Goal: Task Accomplishment & Management: Manage account settings

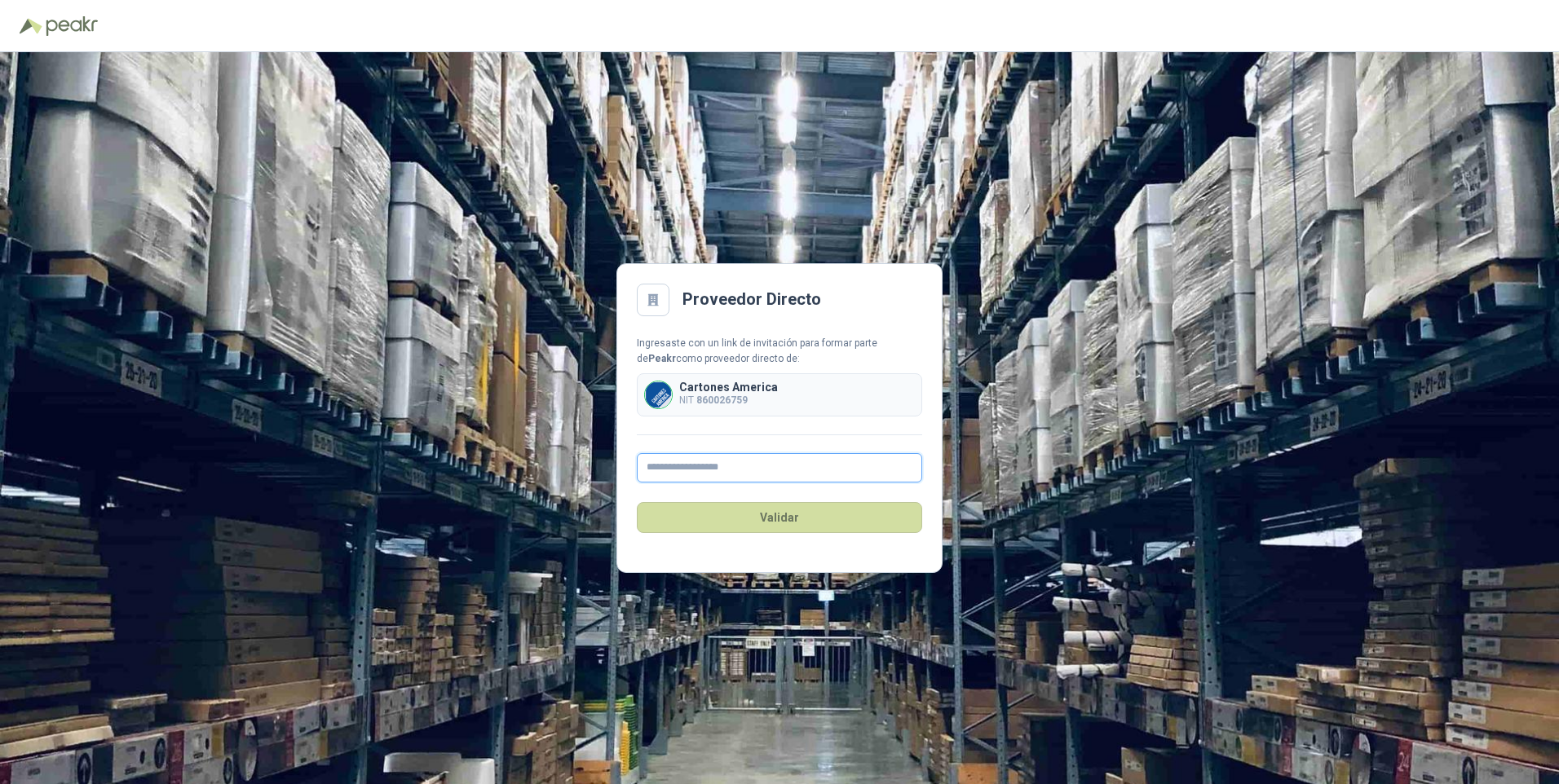
click at [678, 466] on input "text" at bounding box center [779, 468] width 285 height 30
type input "**********"
click at [745, 516] on button "Validar" at bounding box center [779, 518] width 285 height 31
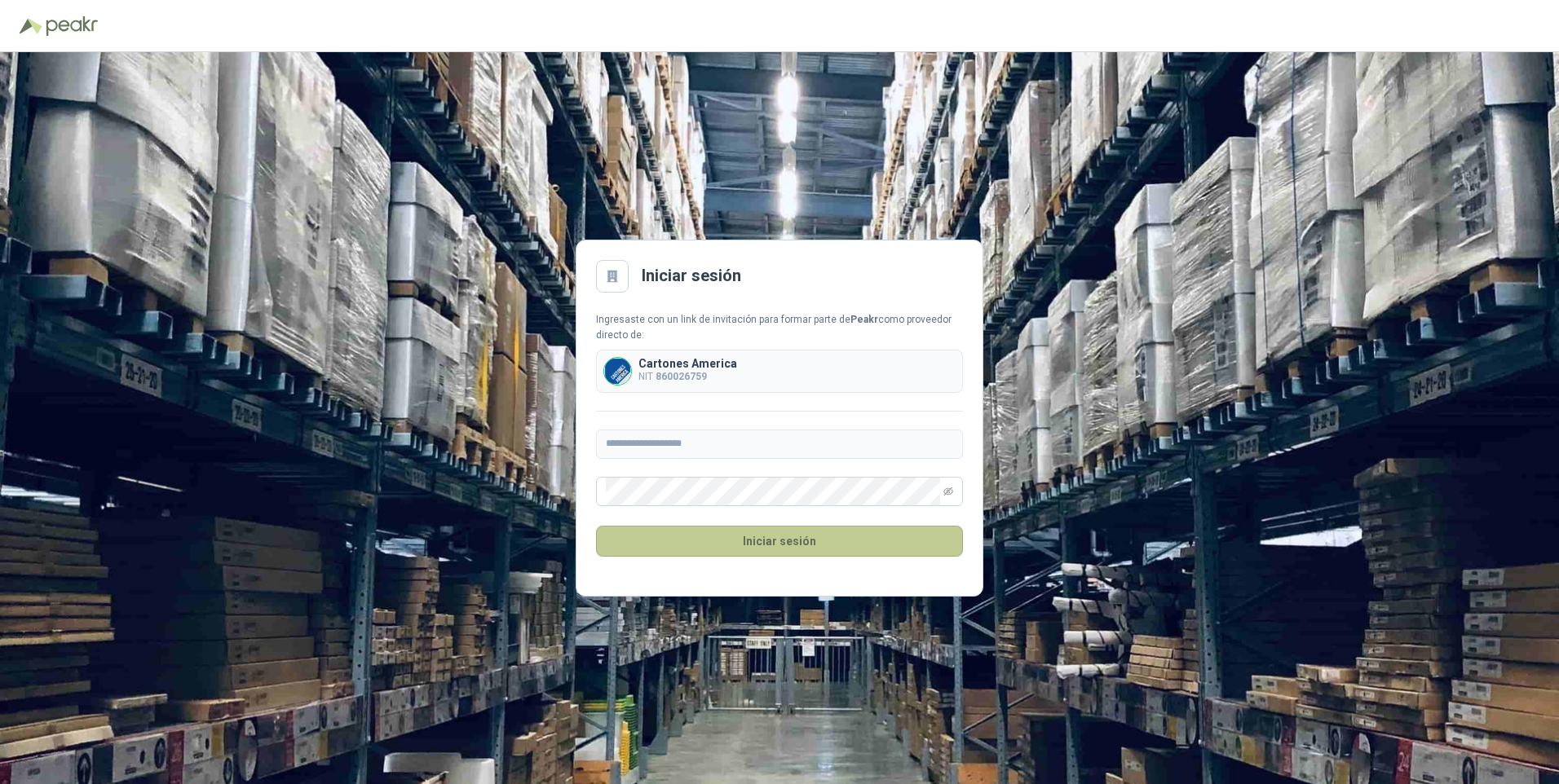
click at [733, 536] on button "Iniciar sesión" at bounding box center [779, 542] width 366 height 31
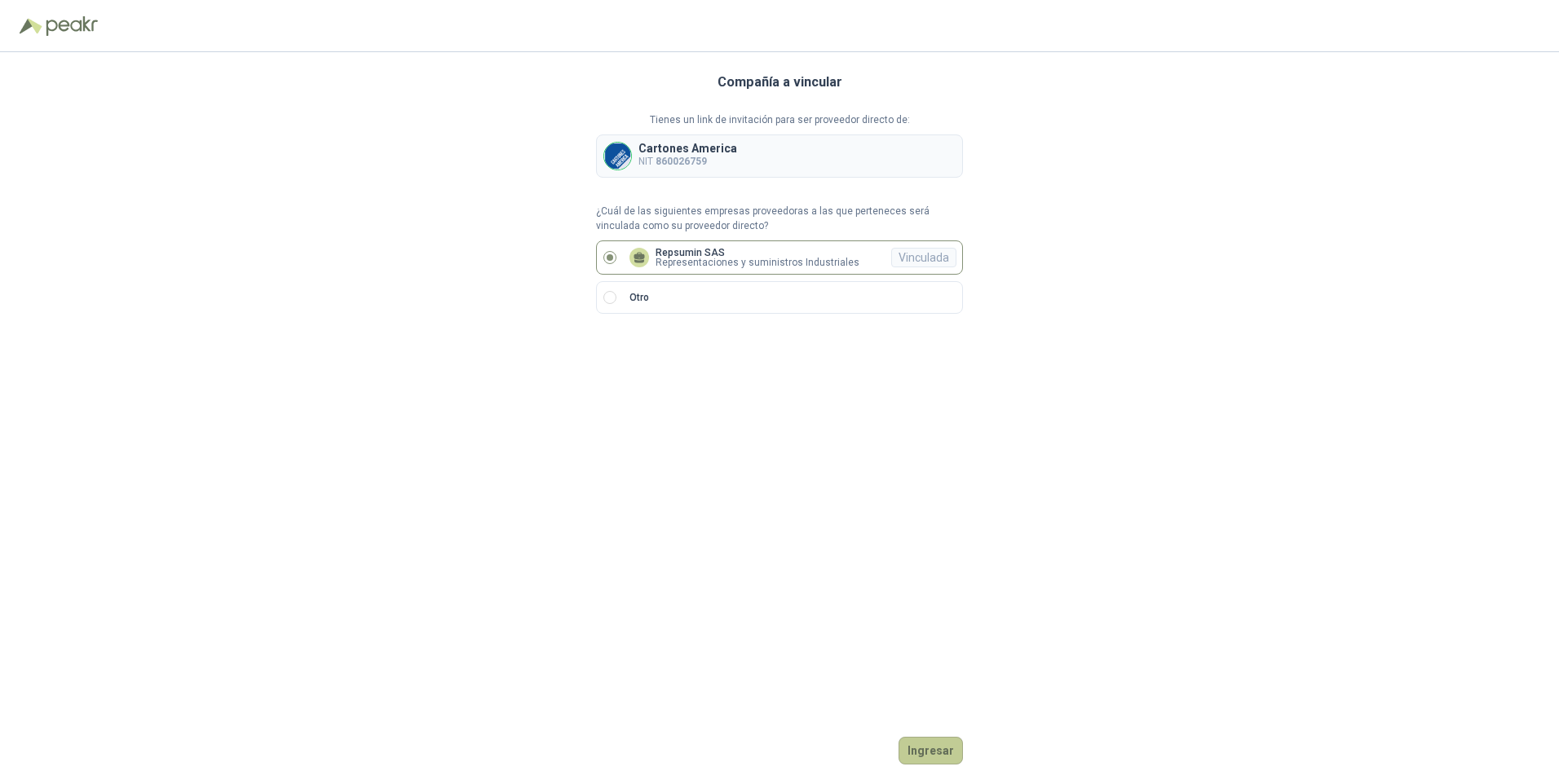
click at [922, 753] on button "Ingresar" at bounding box center [931, 751] width 64 height 28
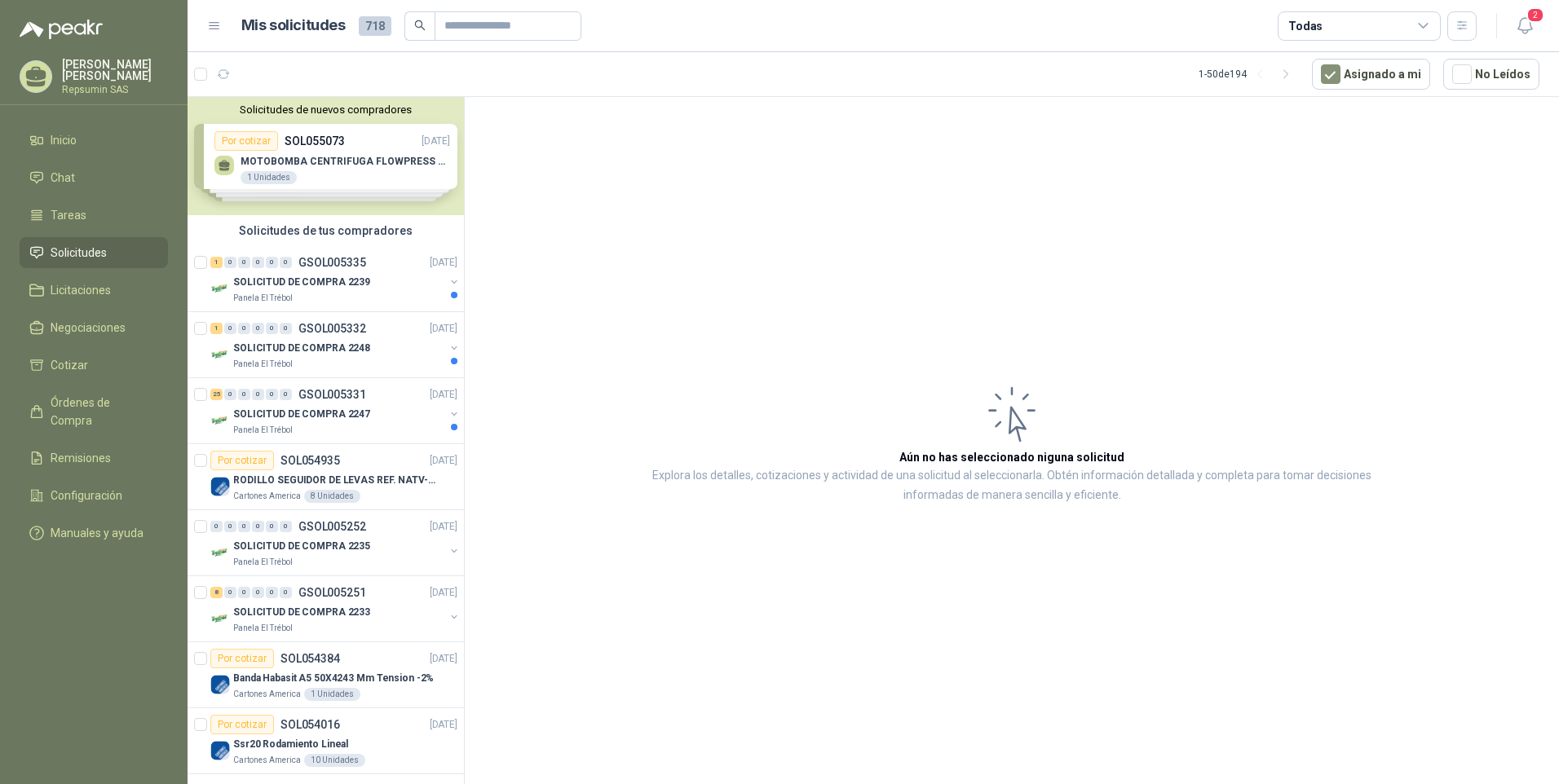
click at [289, 164] on div "Solicitudes de nuevos compradores Por cotizar SOL055073 [DATE] MOTOBOMBA CENTRI…" at bounding box center [326, 156] width 277 height 119
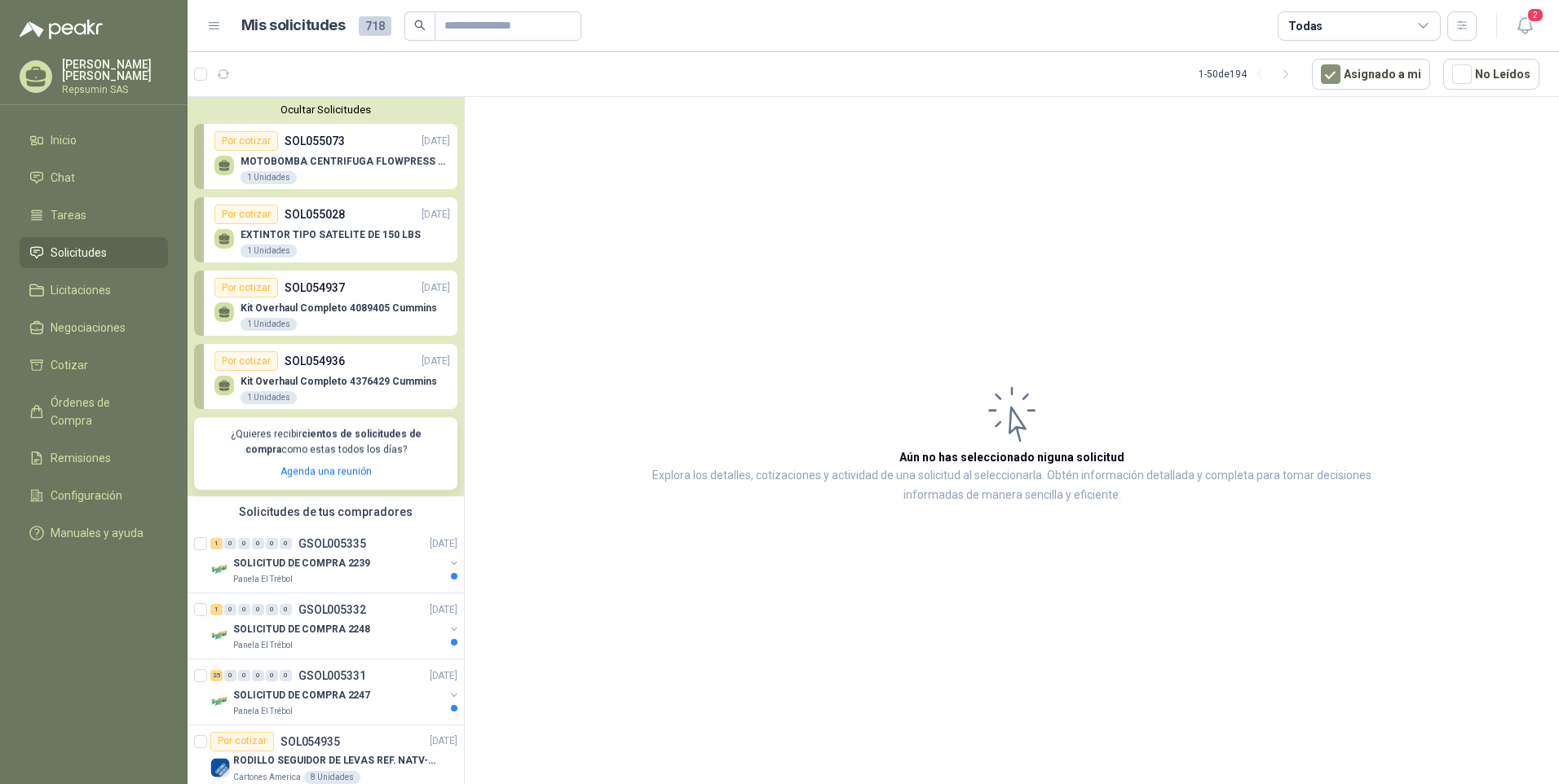
click at [227, 170] on icon at bounding box center [224, 169] width 10 height 3
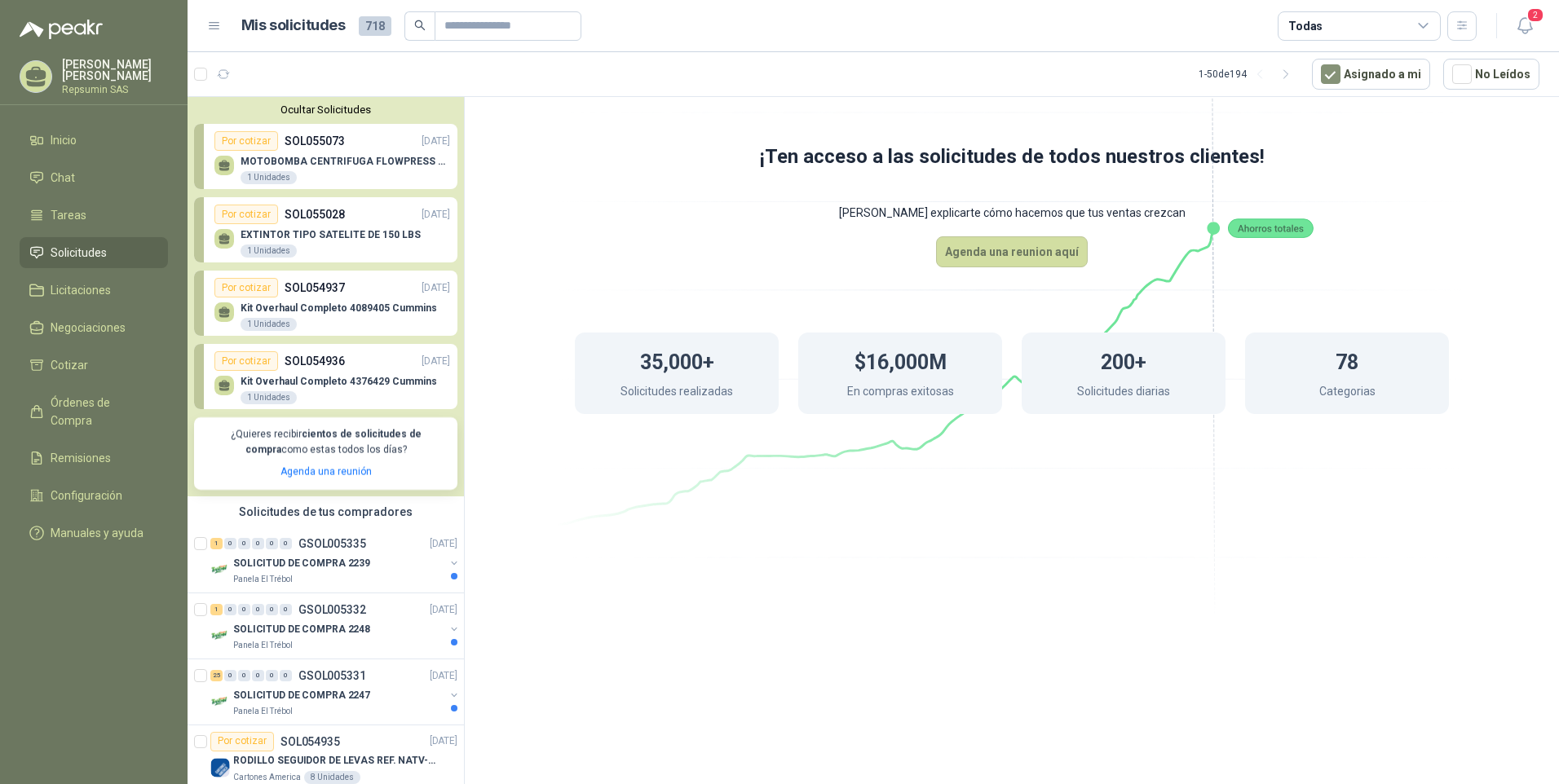
click at [219, 164] on icon at bounding box center [224, 163] width 12 height 7
click at [595, 610] on icon at bounding box center [1011, 278] width 913 height 770
click at [217, 572] on img at bounding box center [220, 570] width 20 height 20
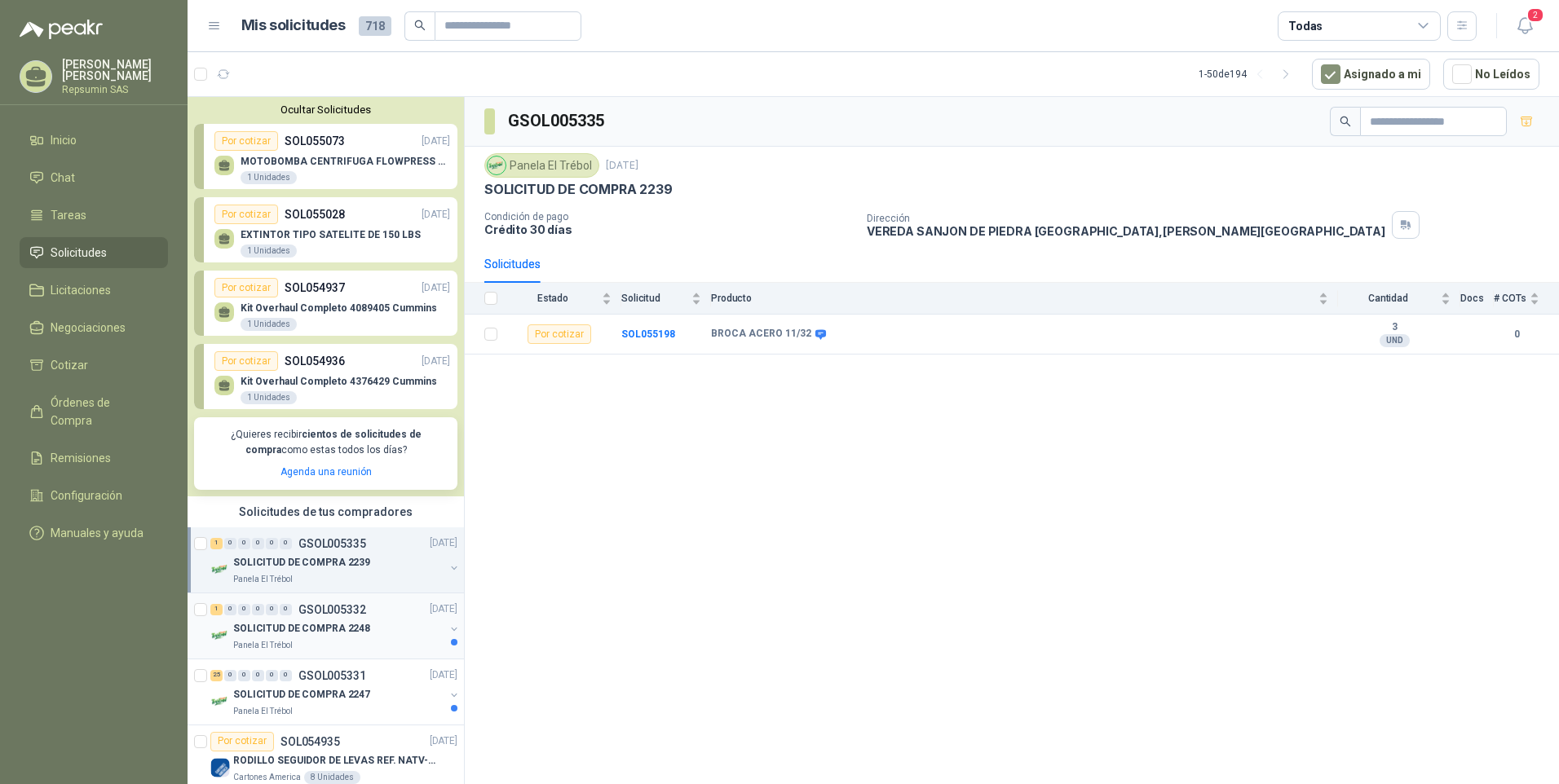
click at [233, 631] on p "SOLICITUD DE COMPRA 2248" at bounding box center [301, 628] width 137 height 16
click at [227, 560] on div "SOLICITUD DE COMPRA 2239 Panela El Trébol" at bounding box center [335, 570] width 250 height 33
click at [292, 633] on p "SOLICITUD DE COMPRA 2248" at bounding box center [301, 628] width 137 height 16
click at [231, 696] on div "SOLICITUD DE COMPRA 2247 Panela El Trébol" at bounding box center [335, 702] width 250 height 33
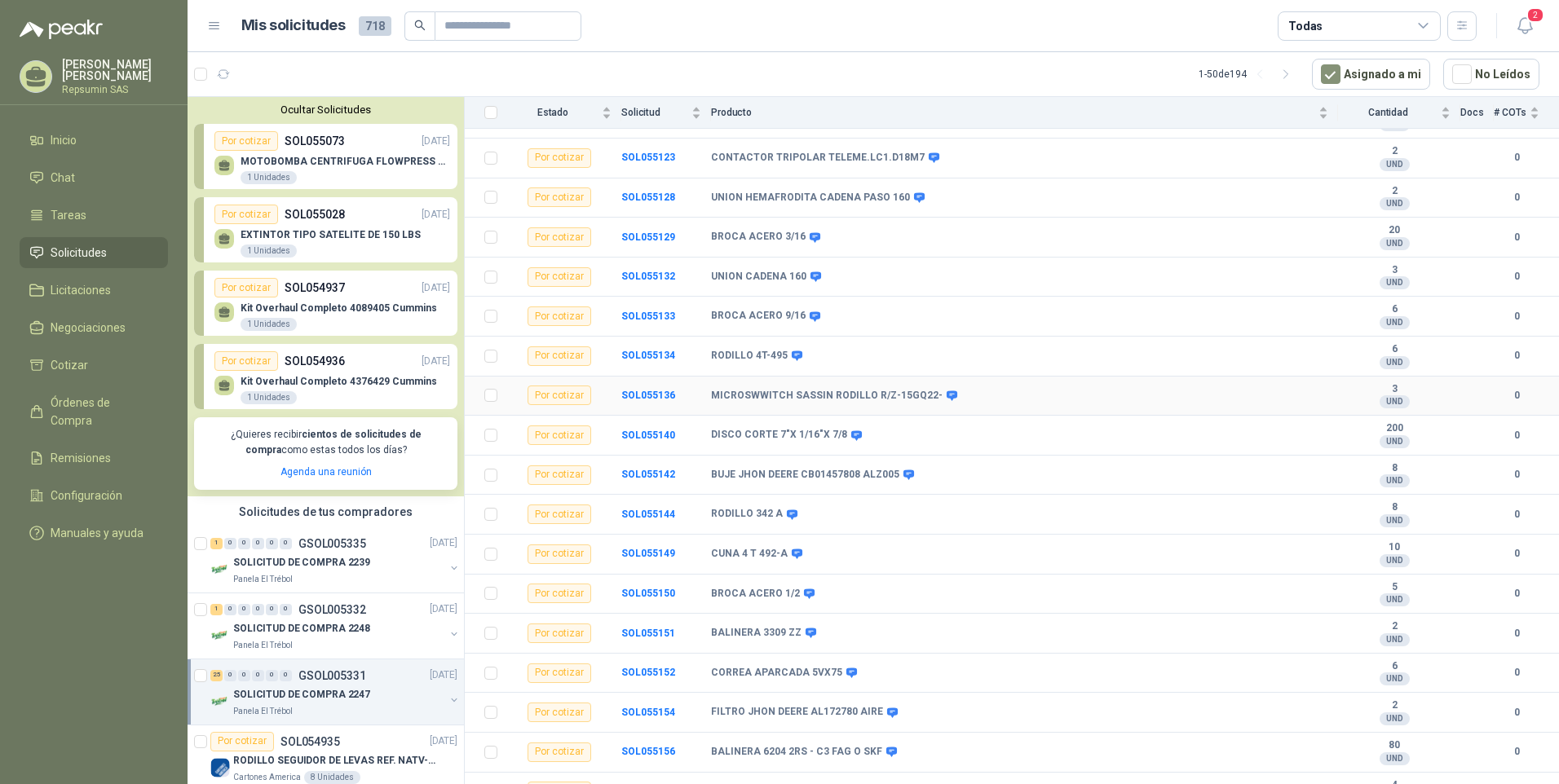
scroll to position [516, 0]
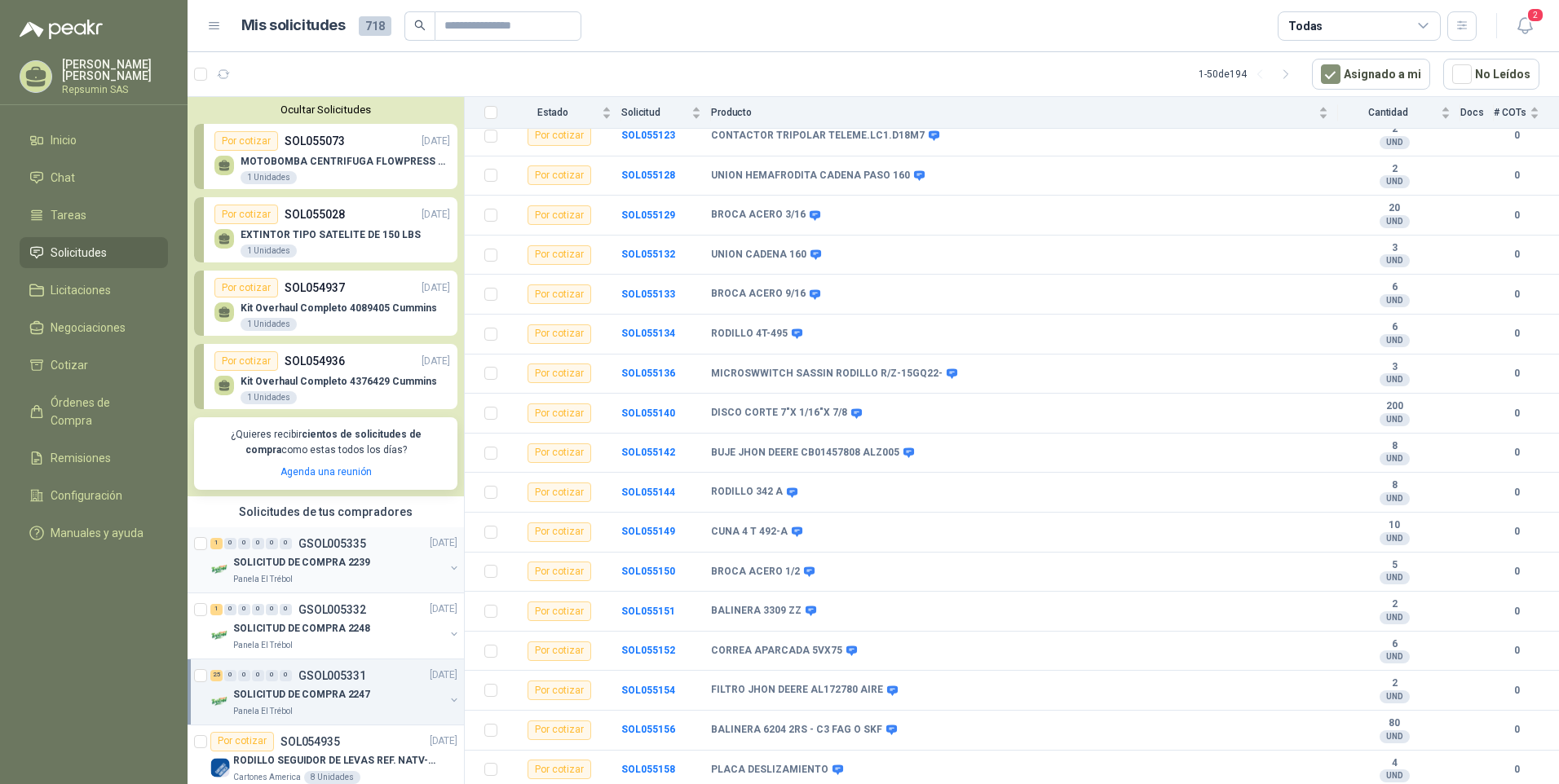
click at [254, 560] on p "SOLICITUD DE COMPRA 2239" at bounding box center [301, 562] width 137 height 16
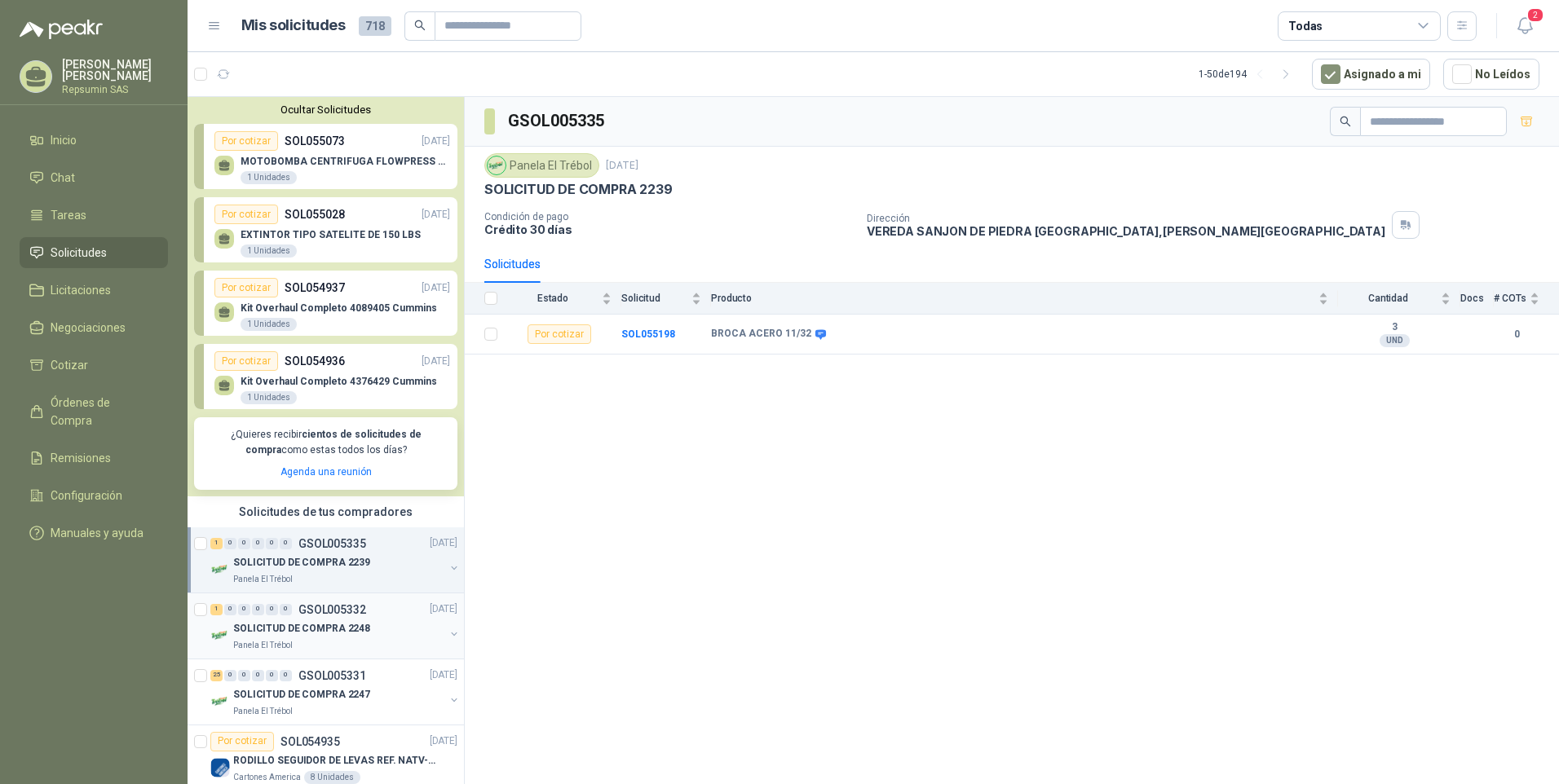
click at [253, 629] on p "SOLICITUD DE COMPRA 2248" at bounding box center [301, 628] width 137 height 16
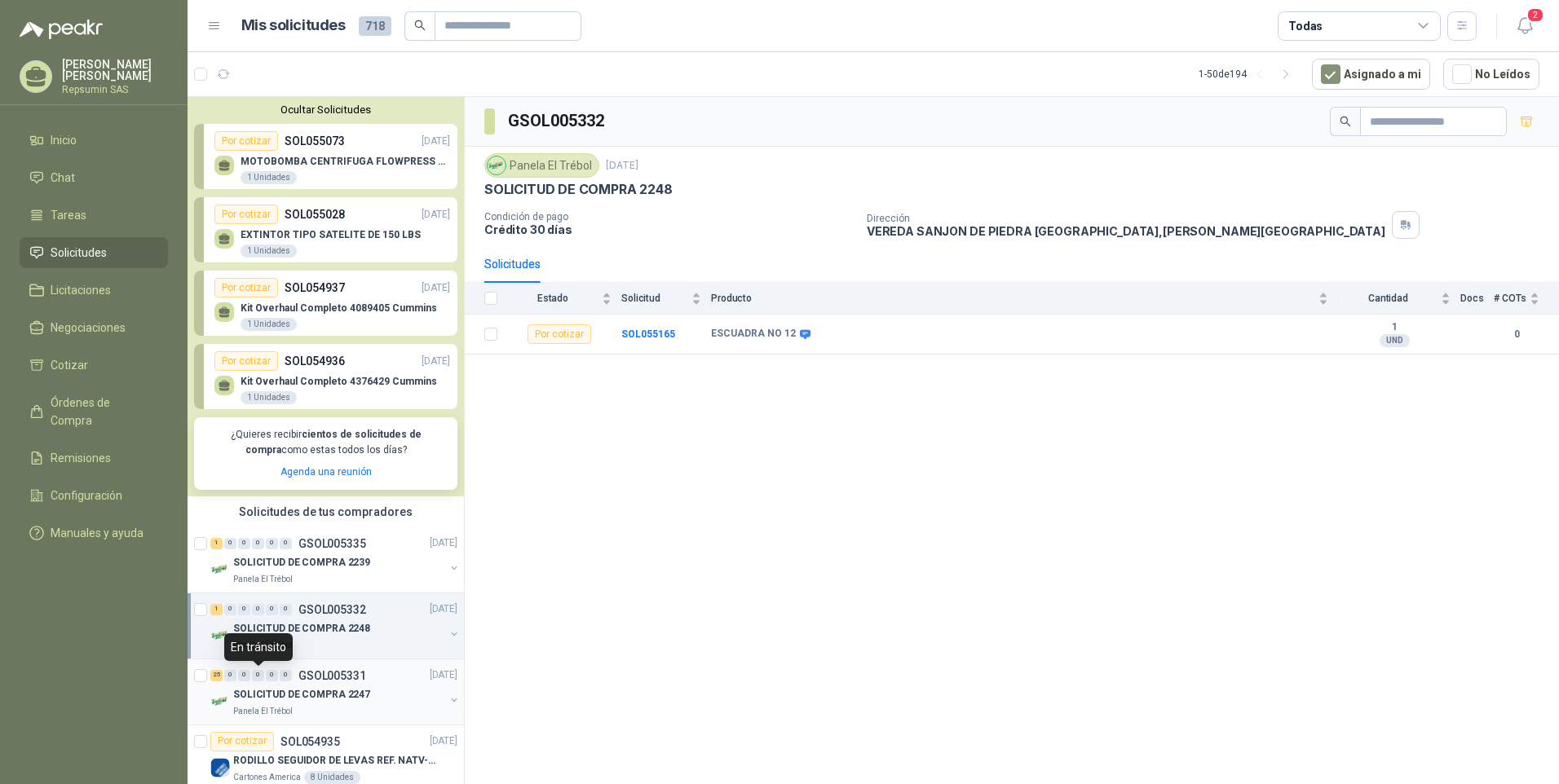
click at [259, 677] on div "0" at bounding box center [258, 676] width 12 height 12
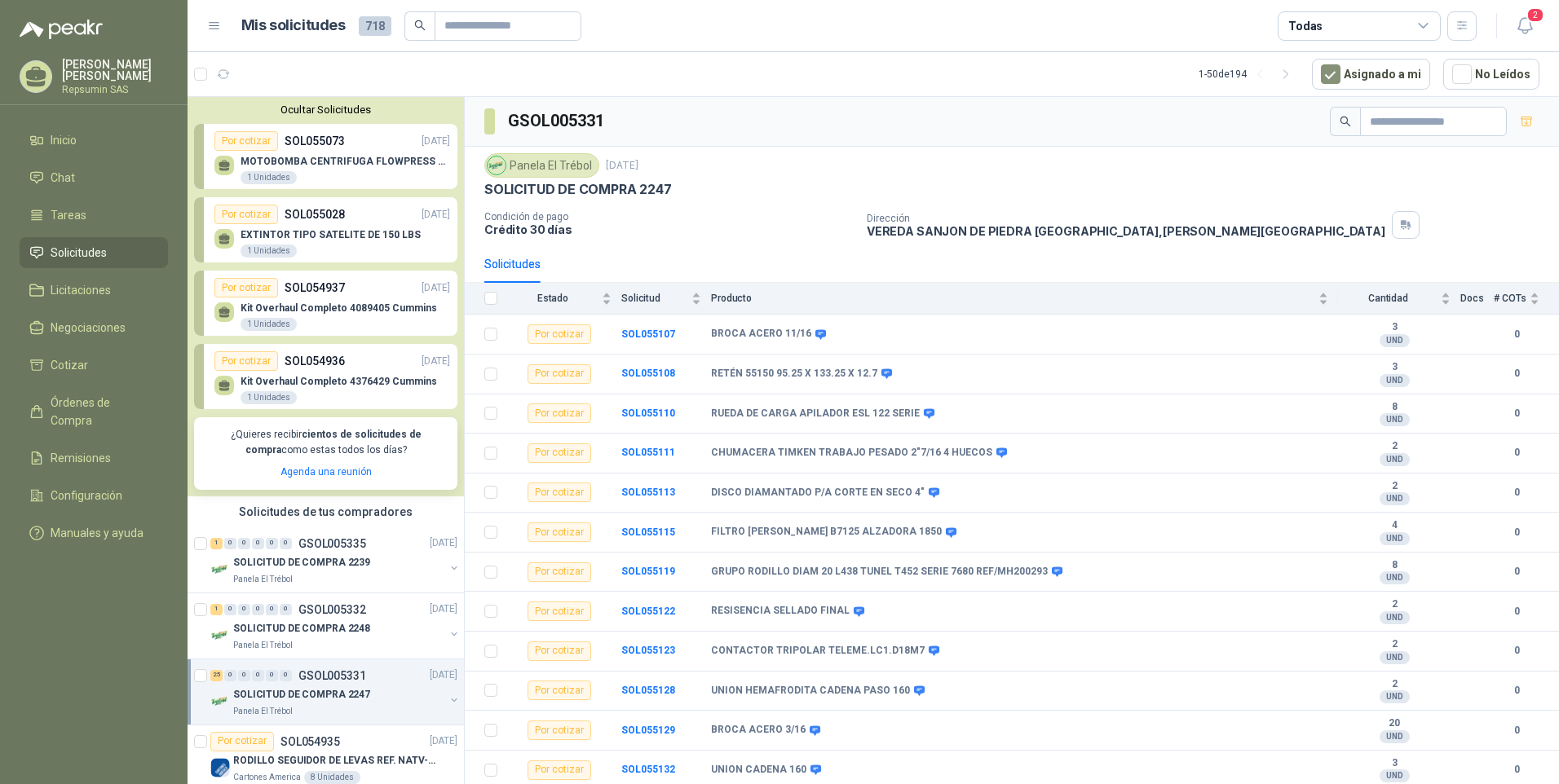
click at [79, 72] on p "[PERSON_NAME]" at bounding box center [114, 70] width 106 height 23
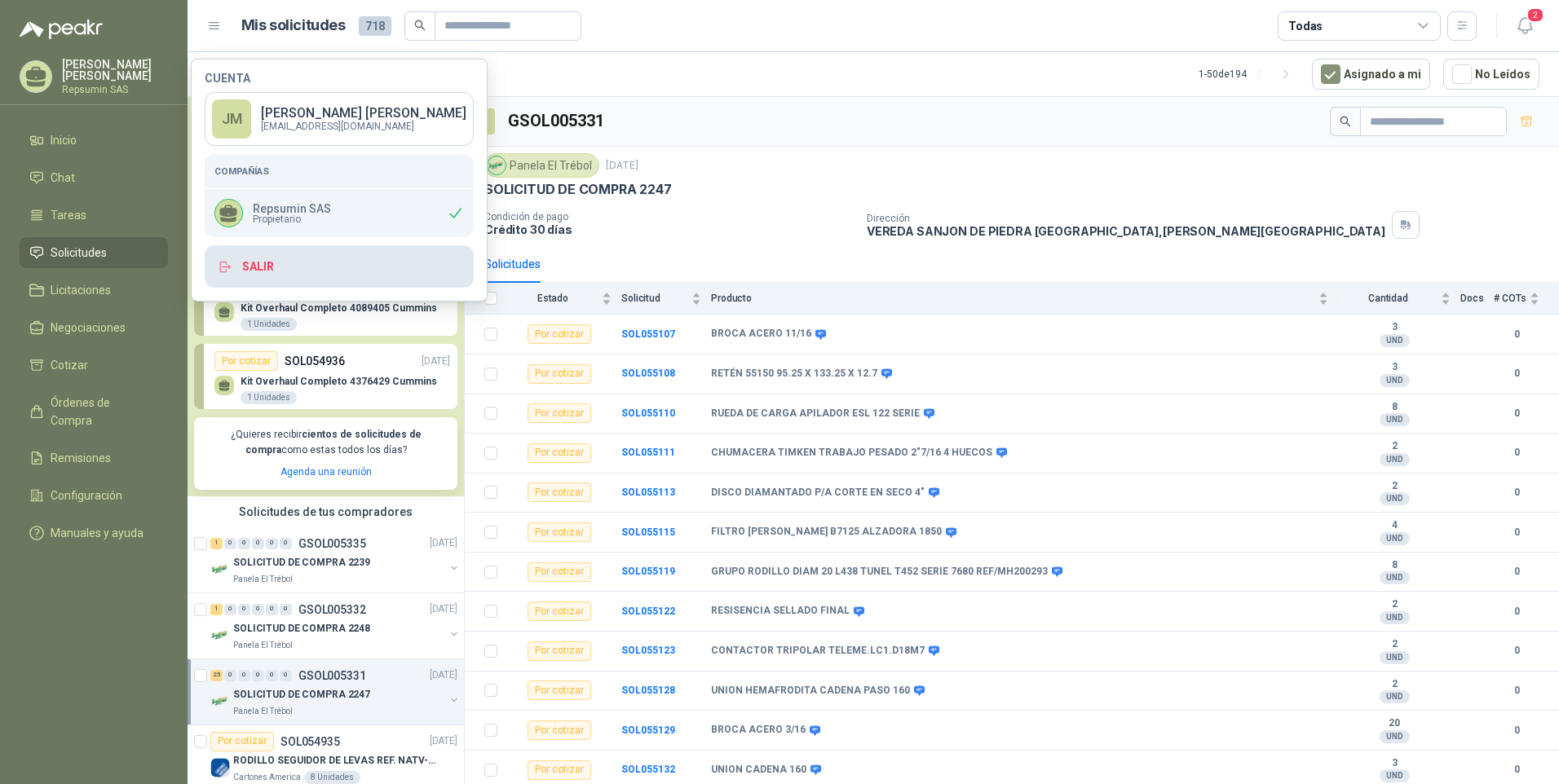
click at [257, 272] on button "Salir" at bounding box center [338, 266] width 269 height 42
